Goal: Task Accomplishment & Management: Manage account settings

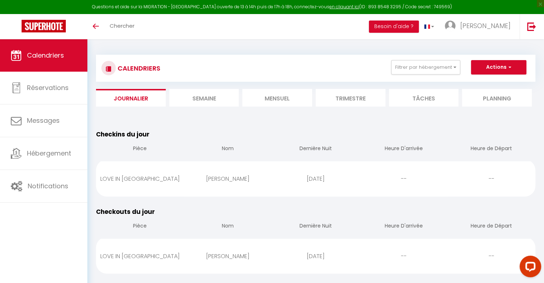
click at [341, 97] on li "Trimestre" at bounding box center [351, 98] width 70 height 18
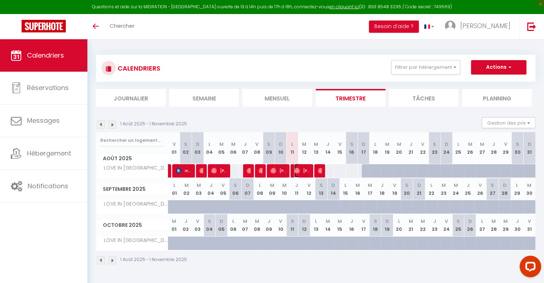
click at [301, 173] on span "[PERSON_NAME]" at bounding box center [302, 171] width 16 height 14
select select "OK"
select select "0"
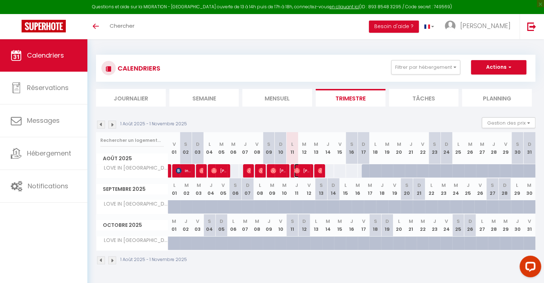
select select "1"
select select
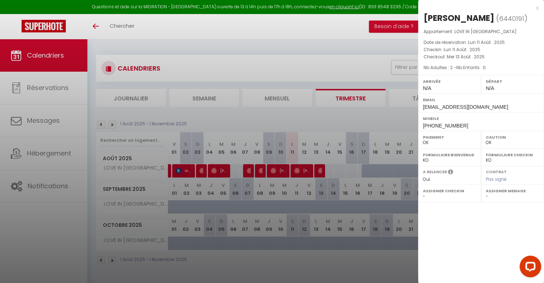
click at [303, 169] on div at bounding box center [272, 141] width 544 height 283
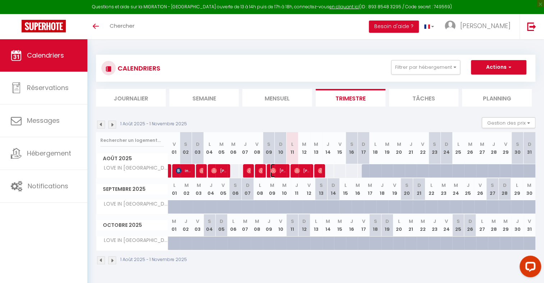
click at [279, 170] on span "[PERSON_NAME]" at bounding box center [279, 171] width 16 height 14
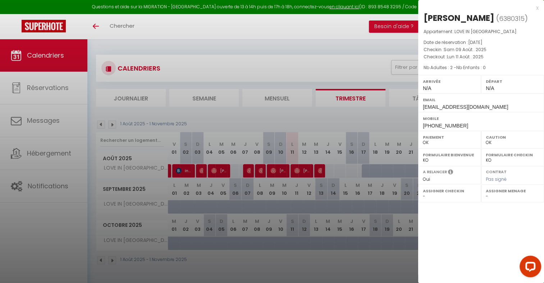
click at [320, 174] on div at bounding box center [272, 141] width 544 height 283
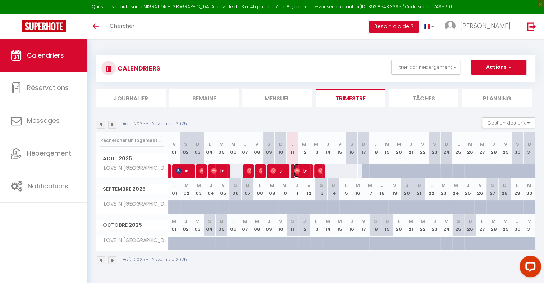
click at [298, 171] on img at bounding box center [297, 171] width 6 height 6
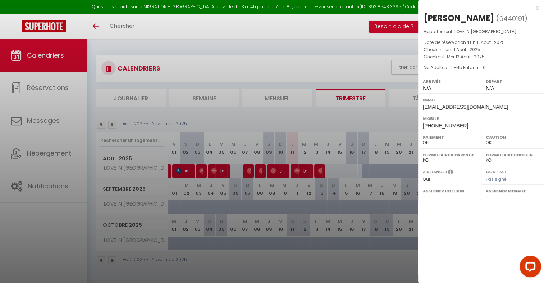
click at [276, 171] on div at bounding box center [272, 141] width 544 height 283
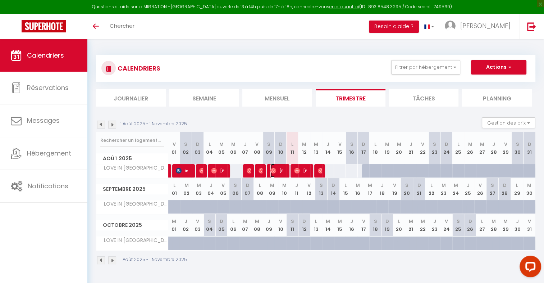
click at [276, 171] on img at bounding box center [274, 171] width 6 height 6
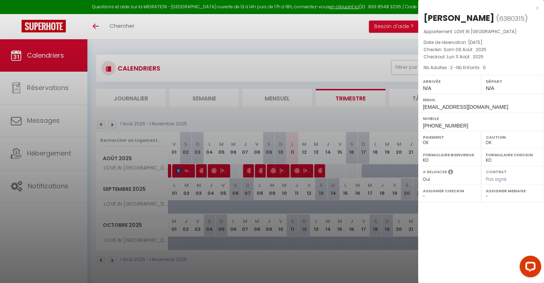
click at [293, 171] on div at bounding box center [272, 141] width 544 height 283
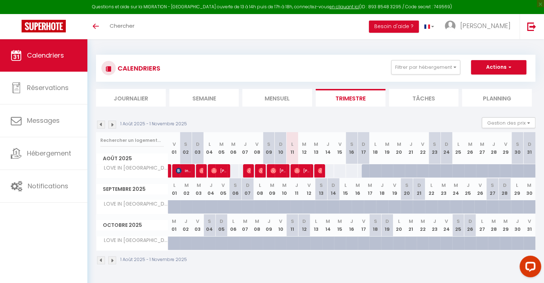
click at [293, 171] on div at bounding box center [297, 171] width 12 height 14
click at [302, 171] on span "[PERSON_NAME]" at bounding box center [302, 171] width 16 height 14
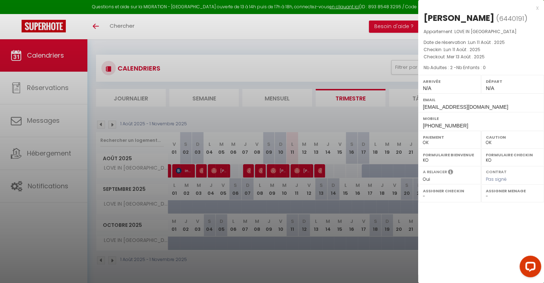
click at [282, 169] on div at bounding box center [272, 141] width 544 height 283
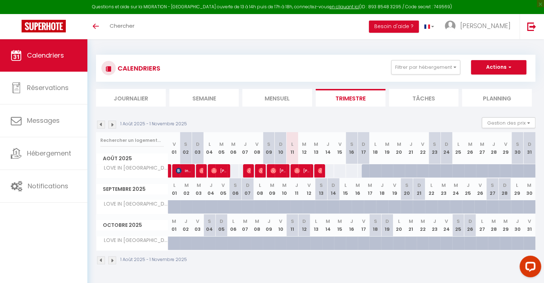
click at [282, 169] on body "Questions et aide sur la MIGRATION - [GEOGRAPHIC_DATA] ouverte de 13 à 14h puis…" at bounding box center [272, 180] width 544 height 283
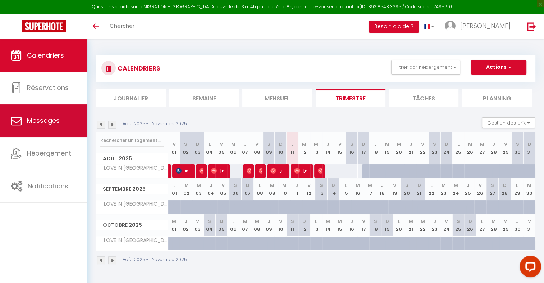
click at [55, 122] on span "Messages" at bounding box center [43, 120] width 33 height 9
select select "message"
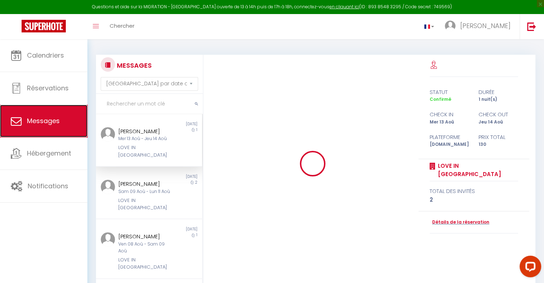
click at [55, 122] on span "Messages" at bounding box center [43, 120] width 33 height 9
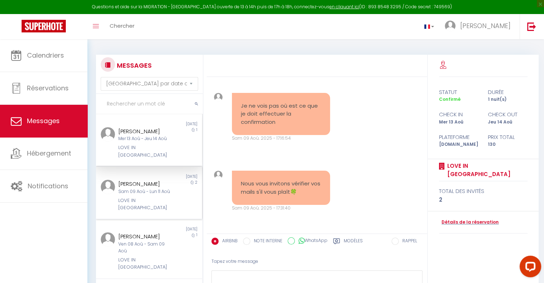
click at [140, 194] on div "Sam 09 Aoû - Lun 11 Aoû" at bounding box center [144, 191] width 53 height 7
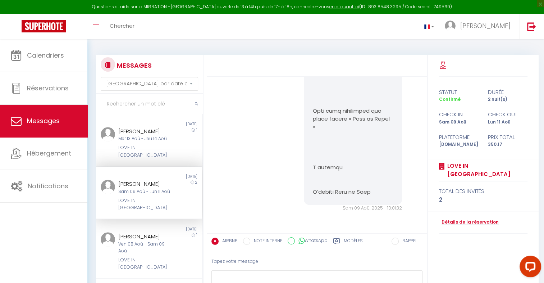
click at [140, 194] on div "Sam 09 Aoû - Lun 11 Aoû" at bounding box center [144, 191] width 53 height 7
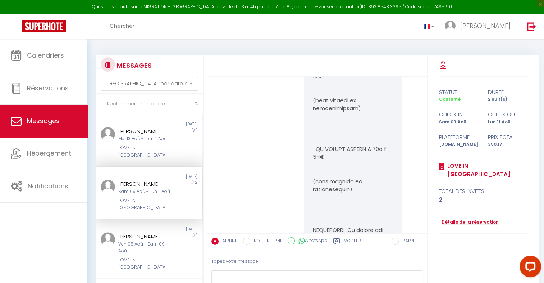
scroll to position [1040, 0]
